Goal: Find specific page/section: Find specific page/section

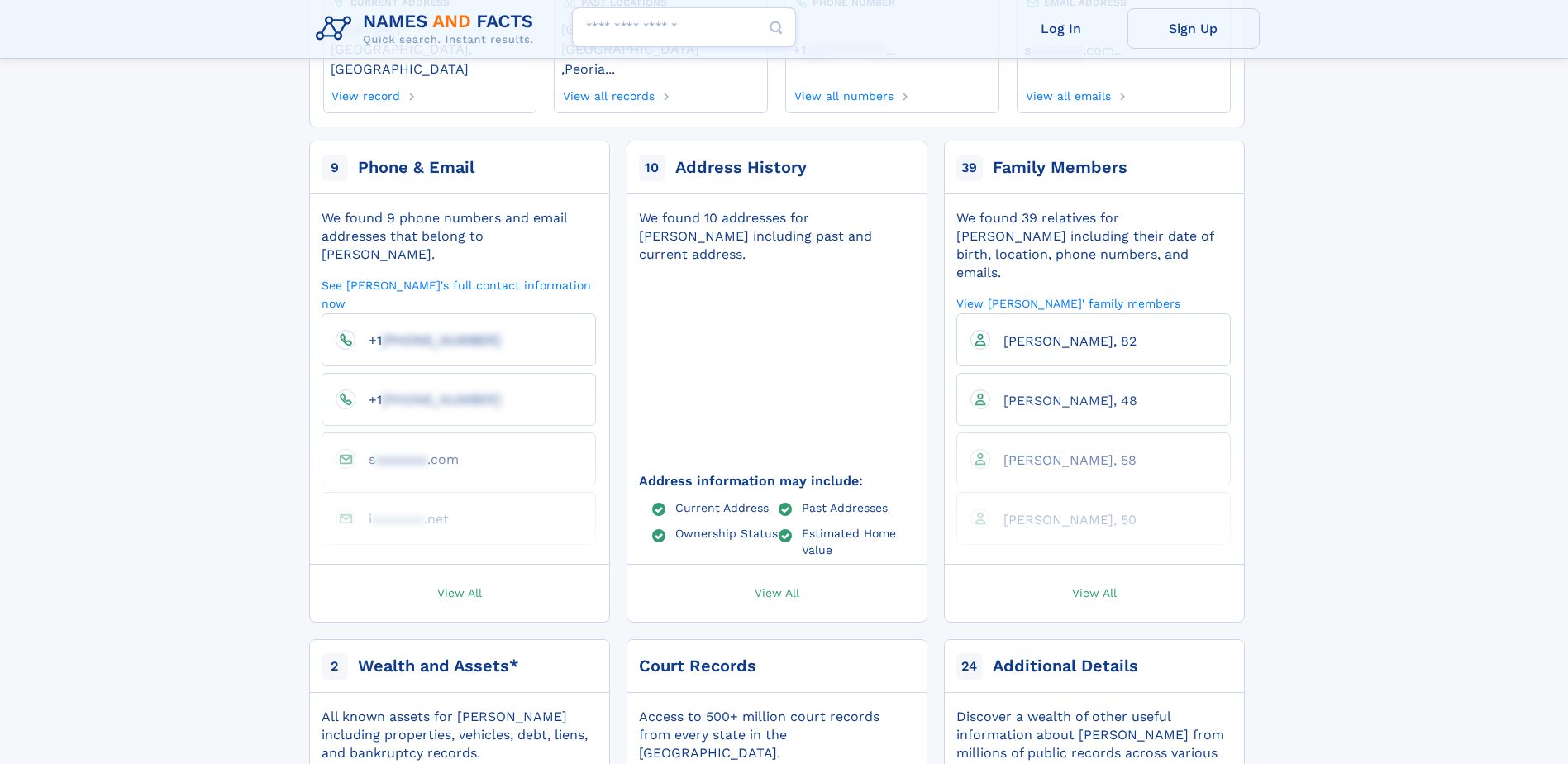
scroll to position [248, 0]
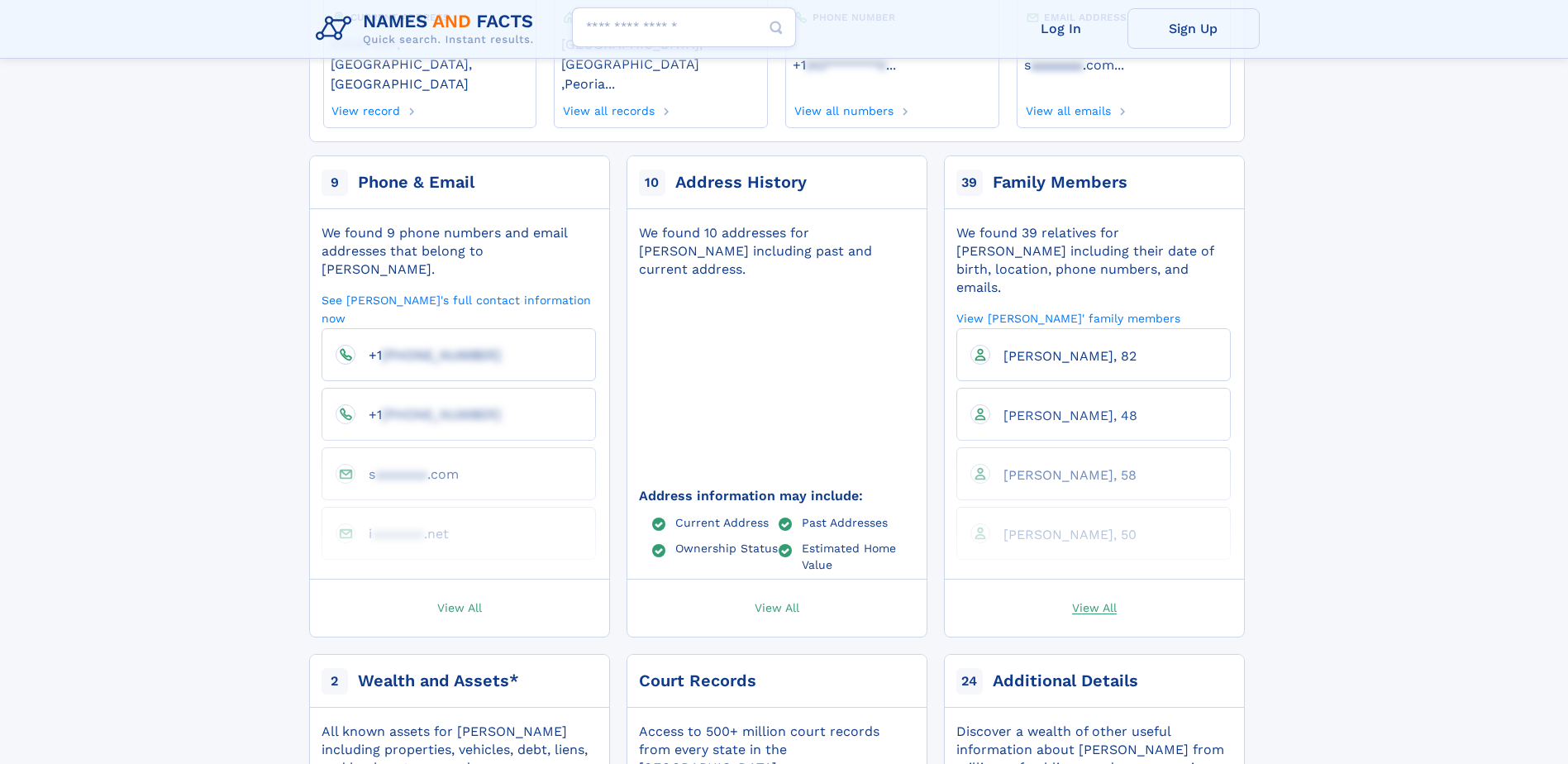
click at [1099, 600] on span "View All" at bounding box center [1094, 607] width 45 height 15
